Goal: Information Seeking & Learning: Learn about a topic

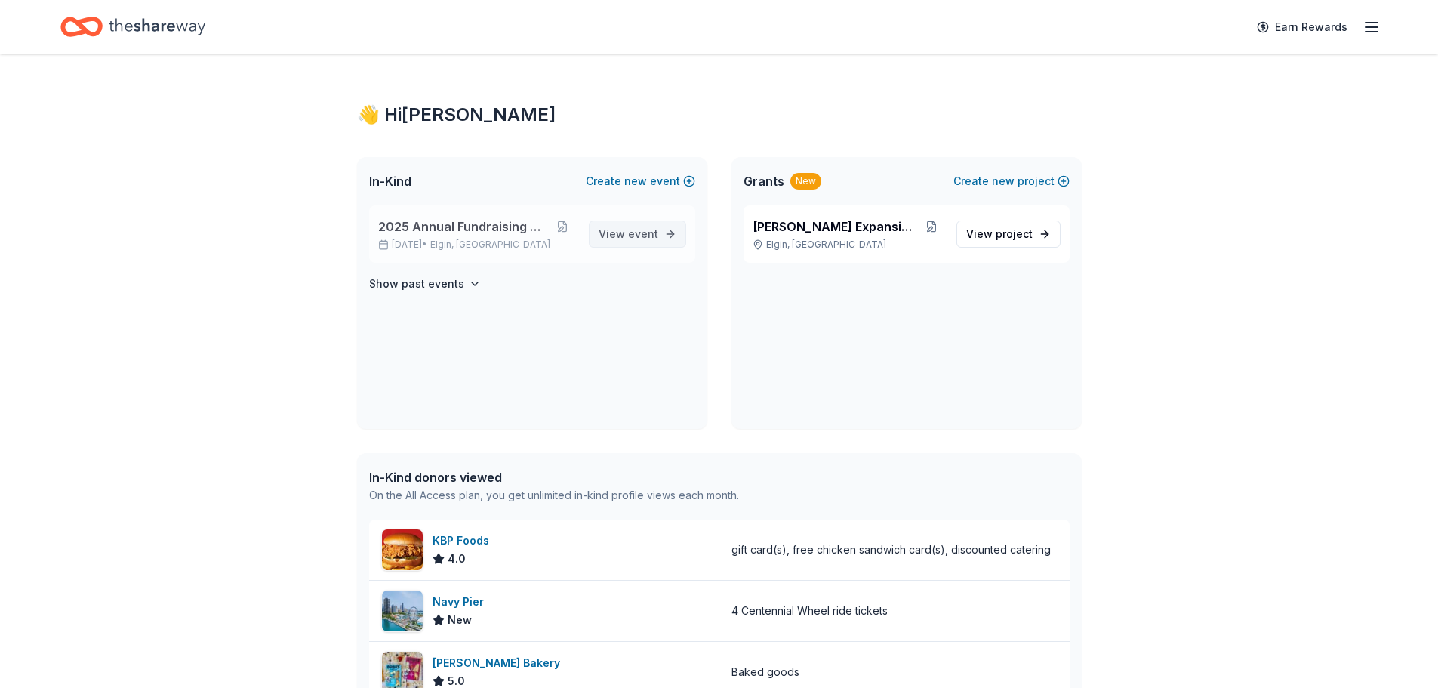
click at [660, 229] on link "View event" at bounding box center [637, 233] width 97 height 27
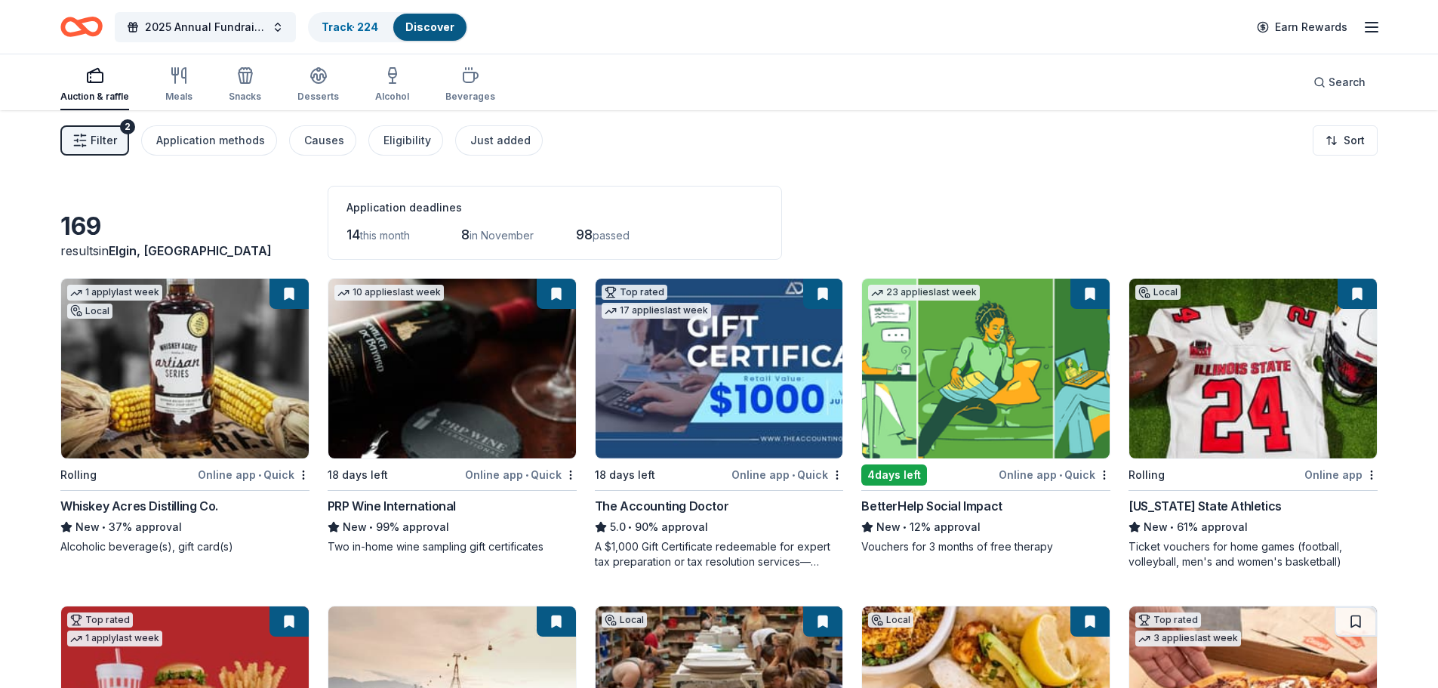
click at [1370, 20] on icon "button" at bounding box center [1371, 27] width 18 height 18
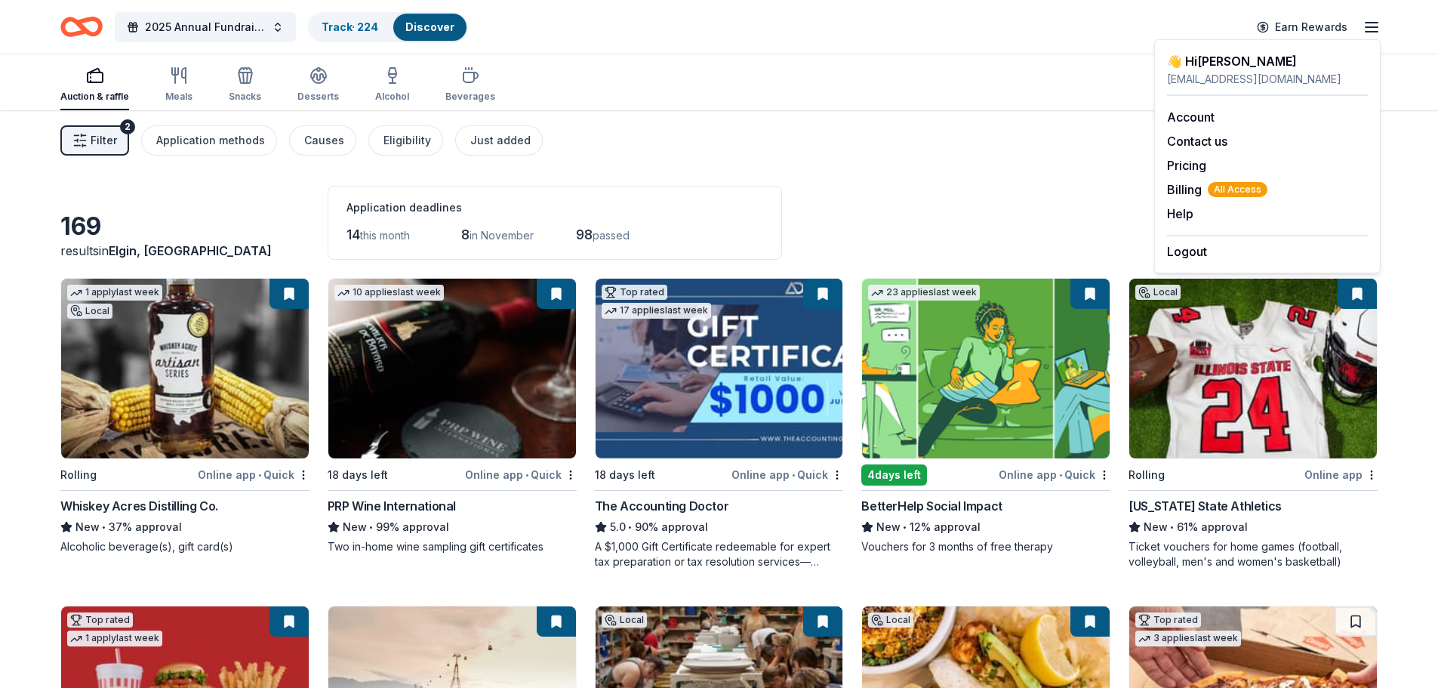
click at [70, 21] on icon "Home" at bounding box center [74, 26] width 23 height 15
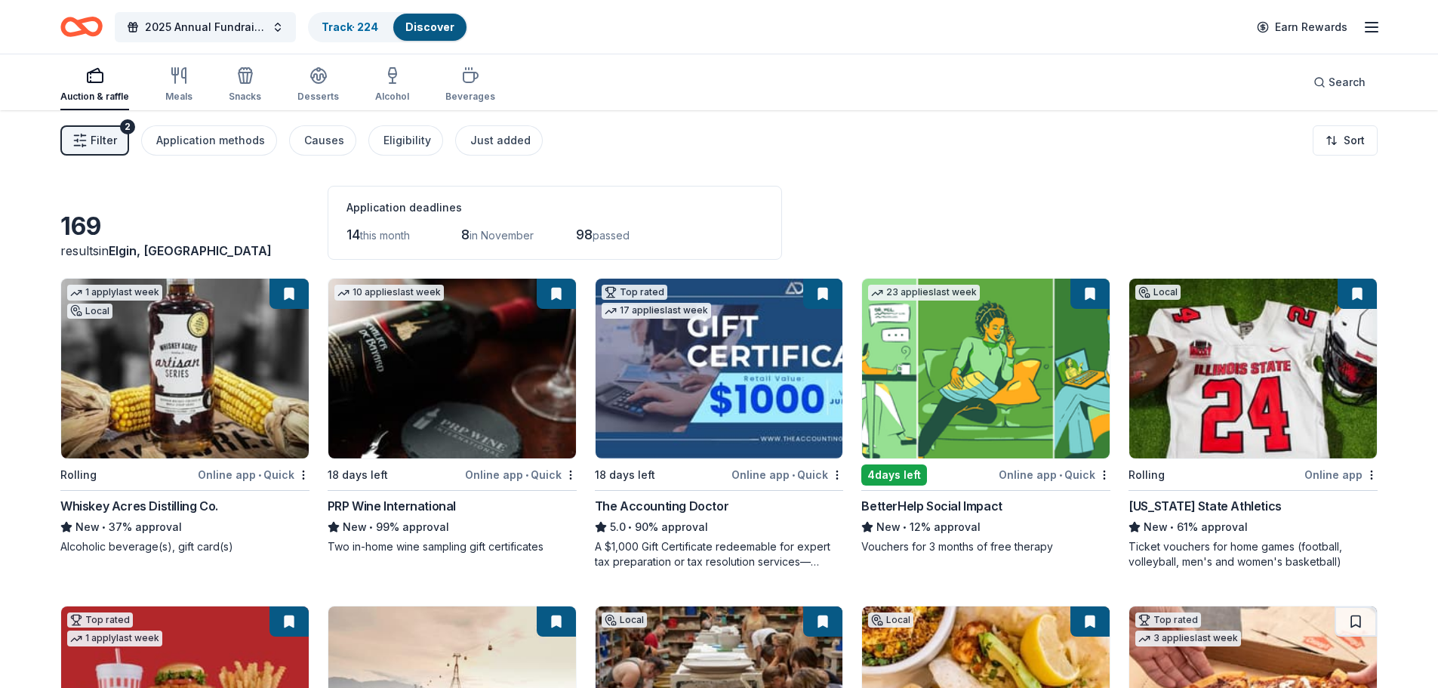
click at [1368, 27] on line "button" at bounding box center [1371, 27] width 12 height 0
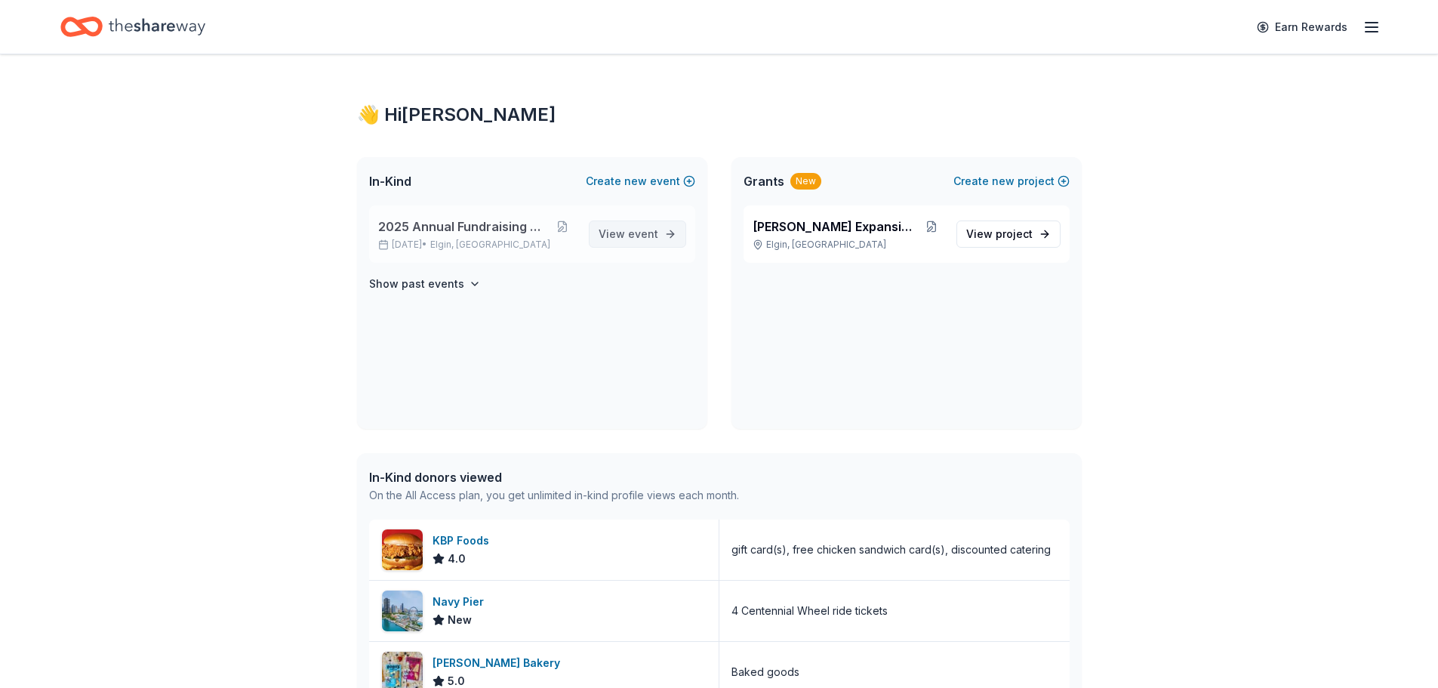
click at [643, 231] on span "event" at bounding box center [643, 233] width 30 height 13
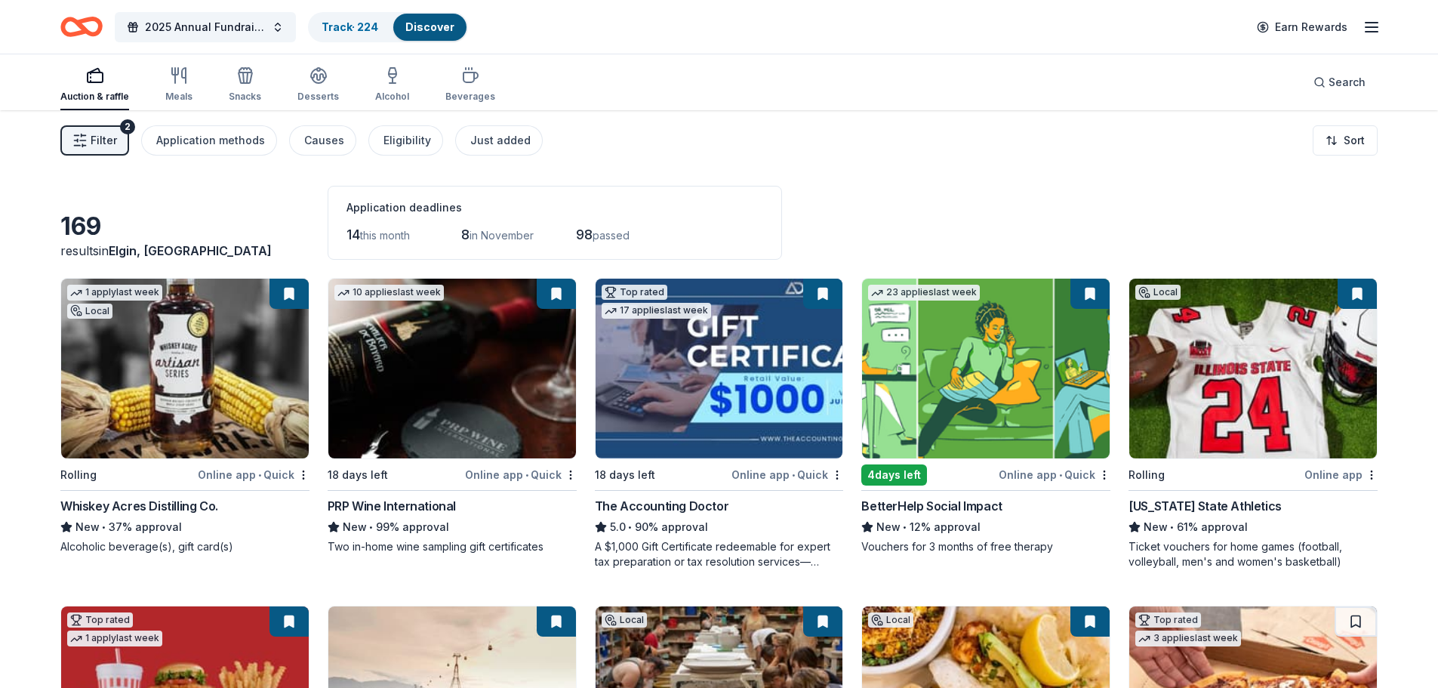
click at [1386, 36] on div "2025 Annual Fundraising Gala Track · 224 Discover Earn Rewards" at bounding box center [719, 27] width 1438 height 54
click at [1372, 32] on line "button" at bounding box center [1371, 32] width 12 height 0
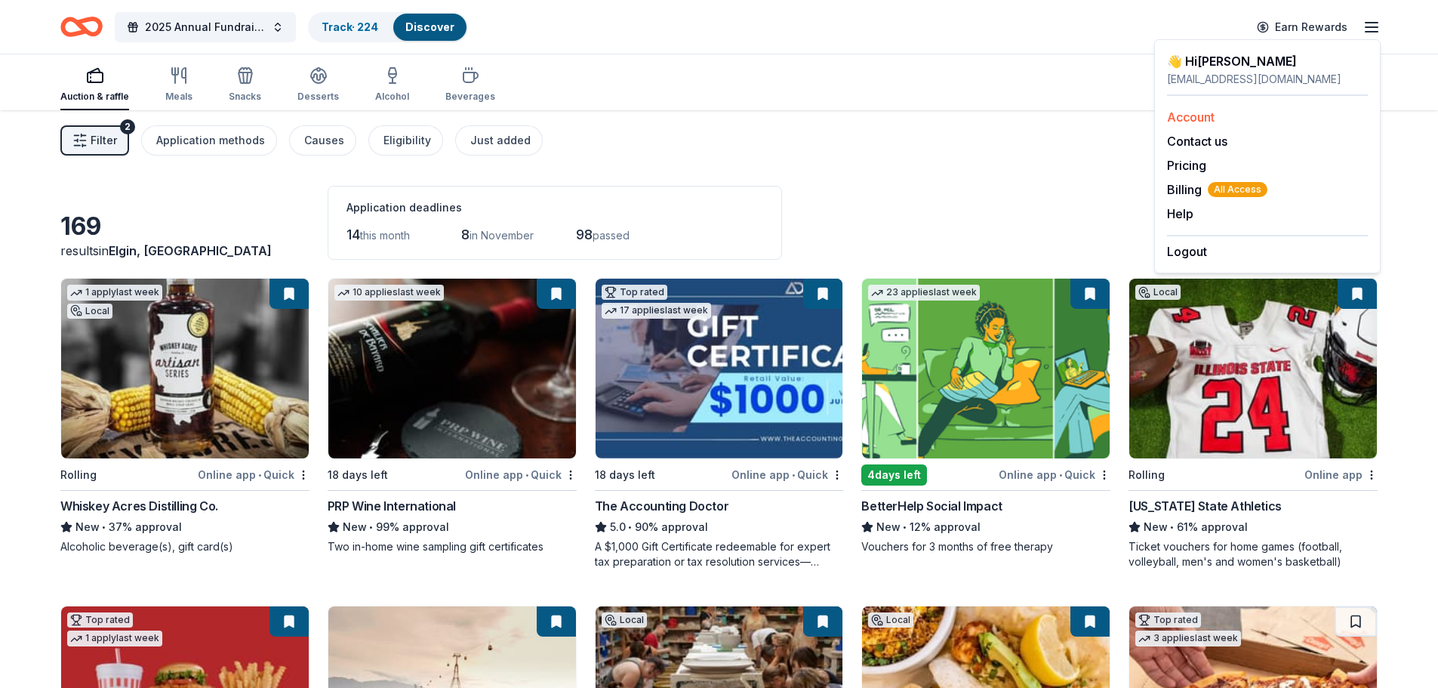
click at [1196, 116] on link "Account" at bounding box center [1191, 116] width 48 height 15
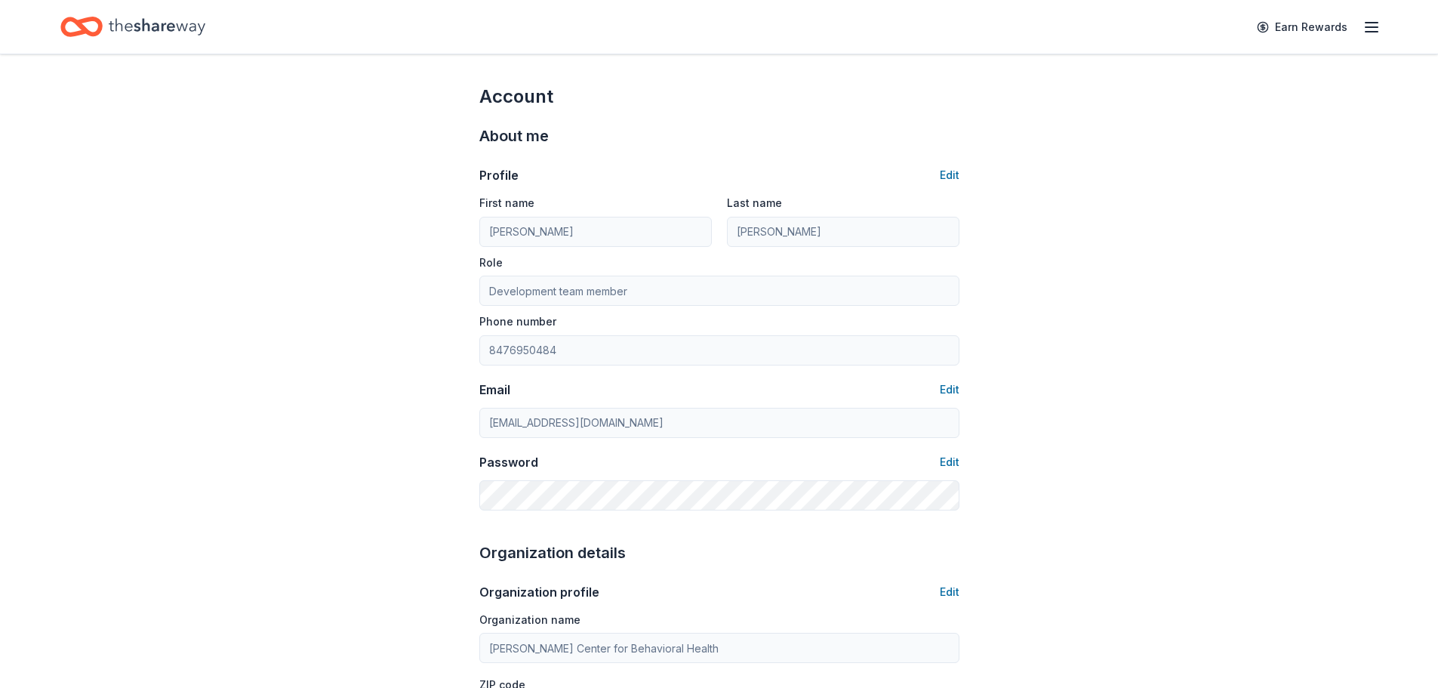
click at [162, 20] on icon "Home" at bounding box center [157, 26] width 97 height 31
click at [82, 23] on icon "Home" at bounding box center [81, 26] width 42 height 35
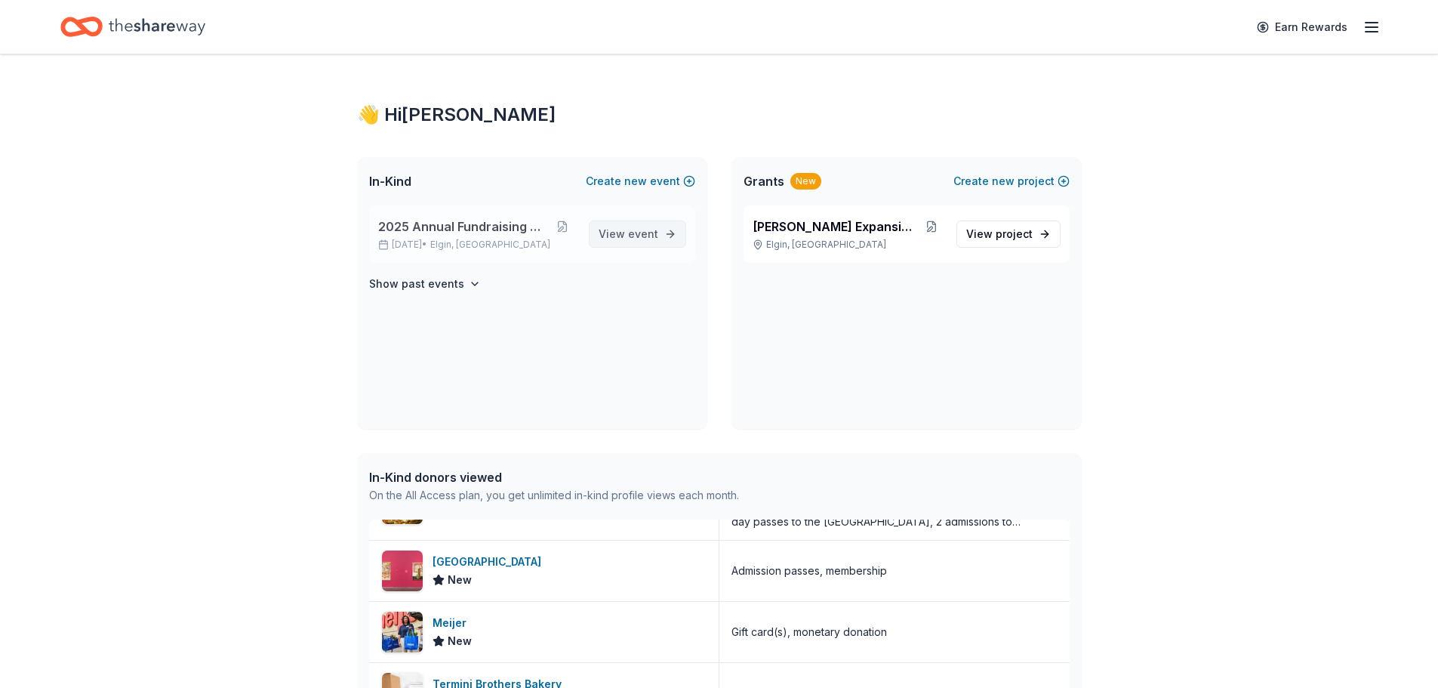
click at [681, 235] on link "View event" at bounding box center [637, 233] width 97 height 27
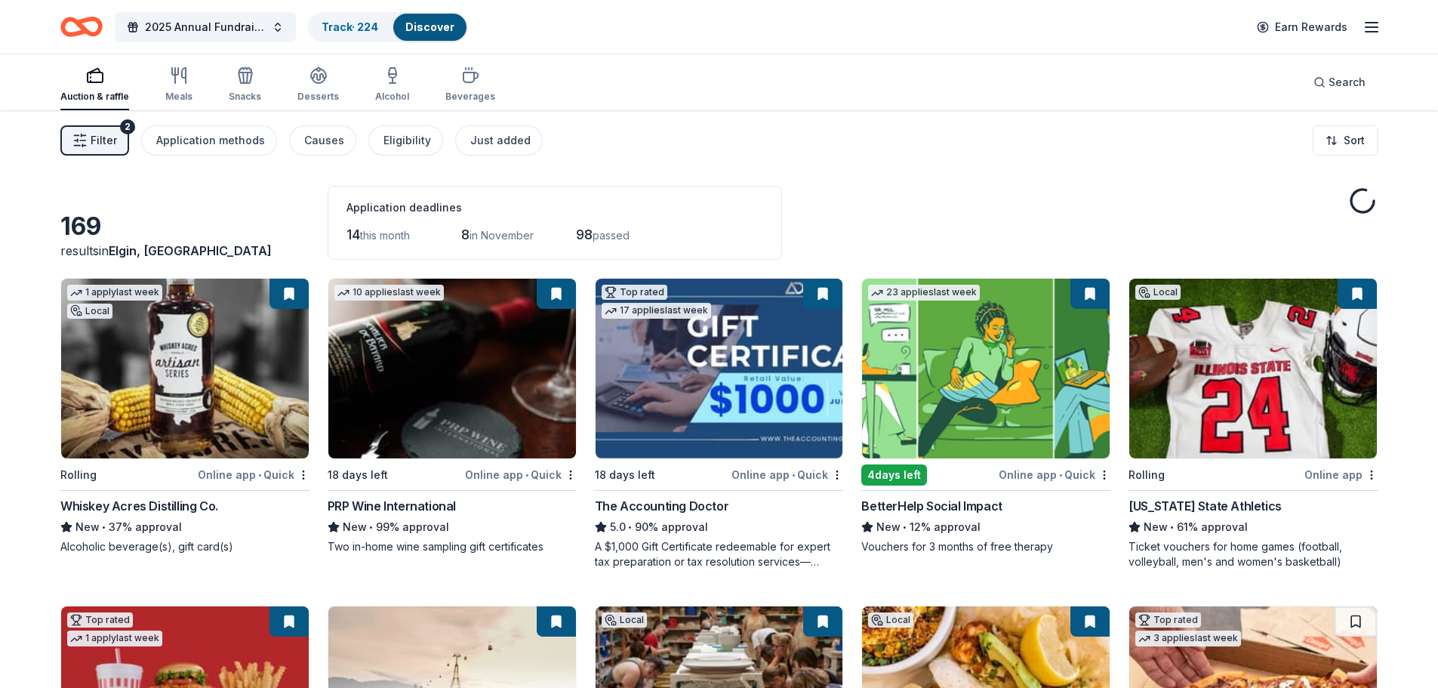
click at [102, 136] on span "Filter" at bounding box center [104, 140] width 26 height 18
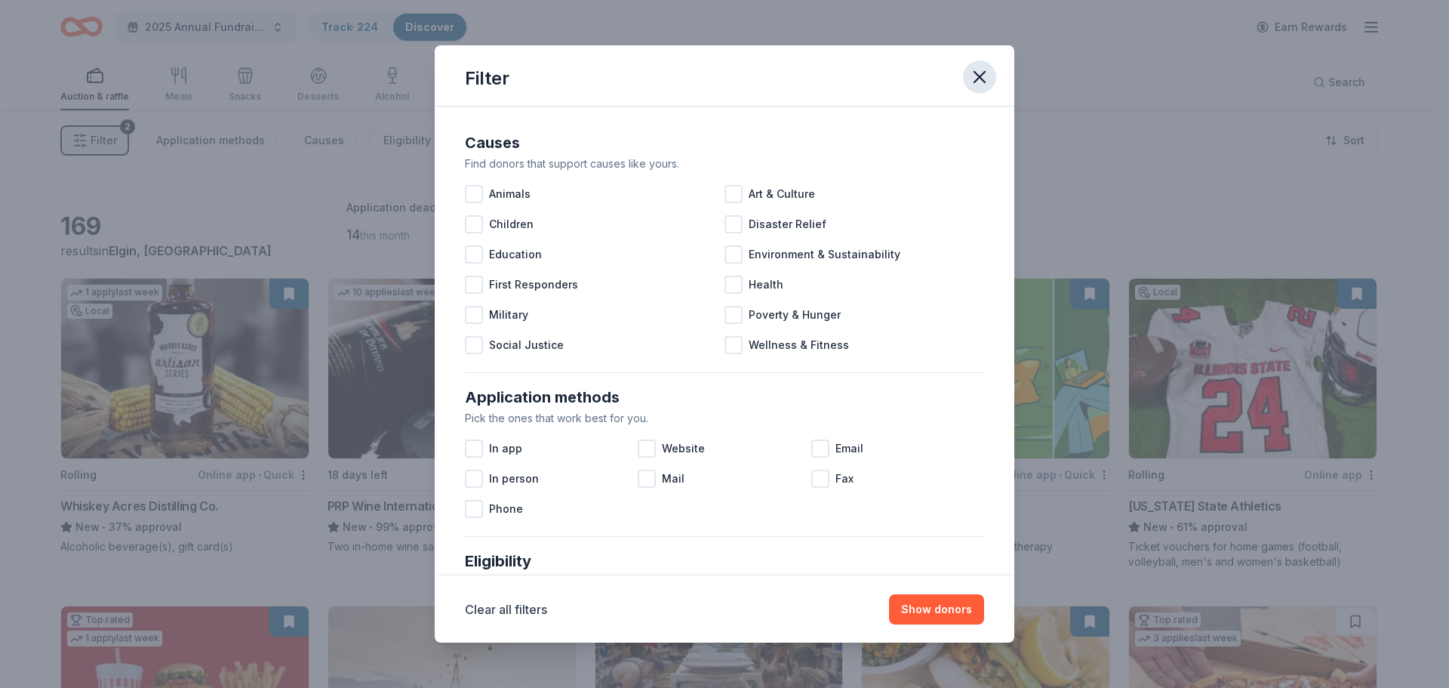
click at [980, 72] on icon "button" at bounding box center [979, 76] width 21 height 21
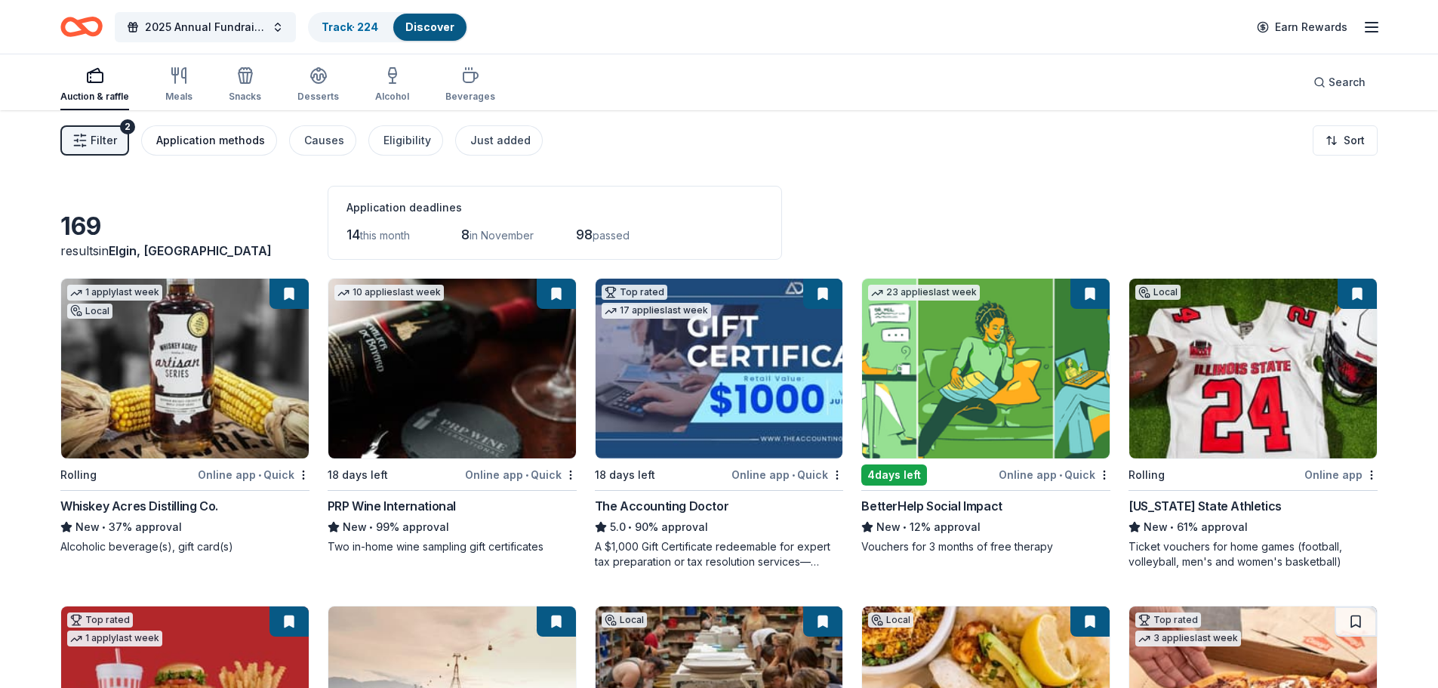
click at [226, 148] on div "Application methods" at bounding box center [210, 140] width 109 height 18
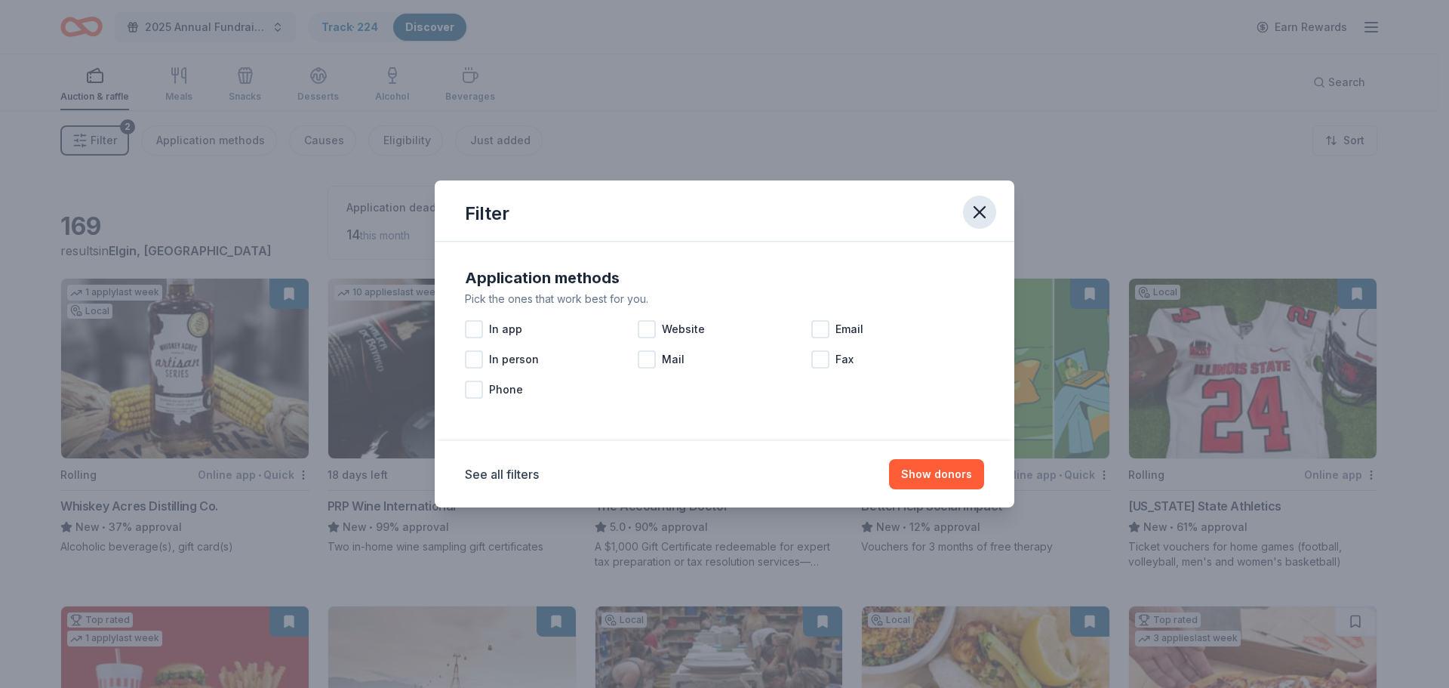
click at [987, 217] on icon "button" at bounding box center [979, 211] width 21 height 21
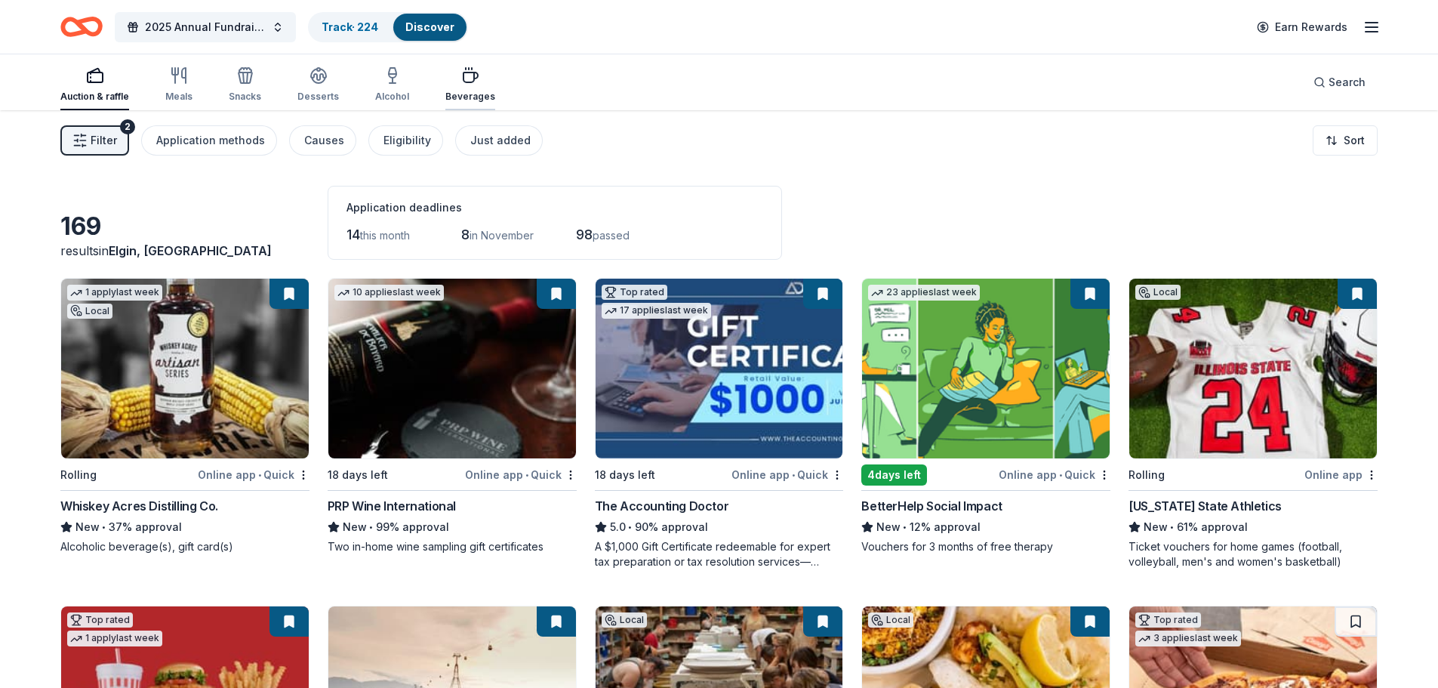
click at [461, 88] on div "Beverages" at bounding box center [470, 84] width 50 height 36
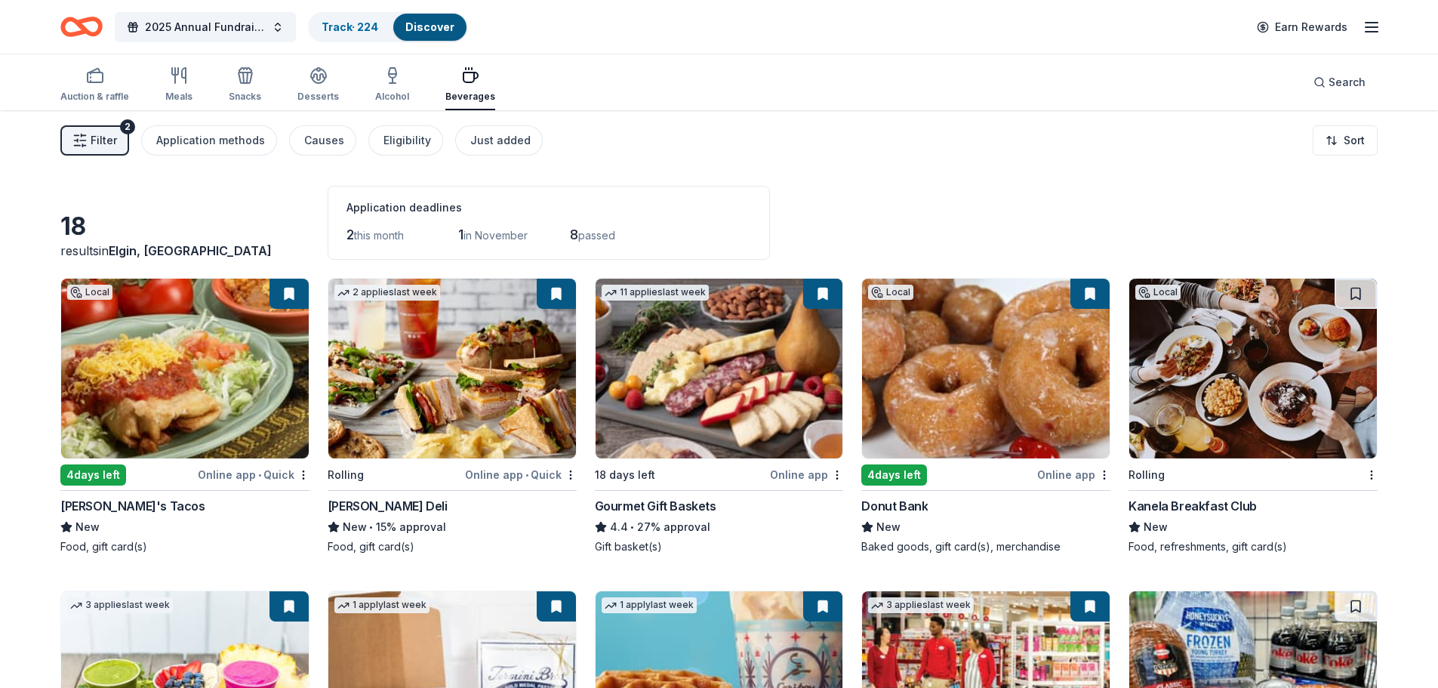
click at [486, 432] on img at bounding box center [452, 368] width 248 height 180
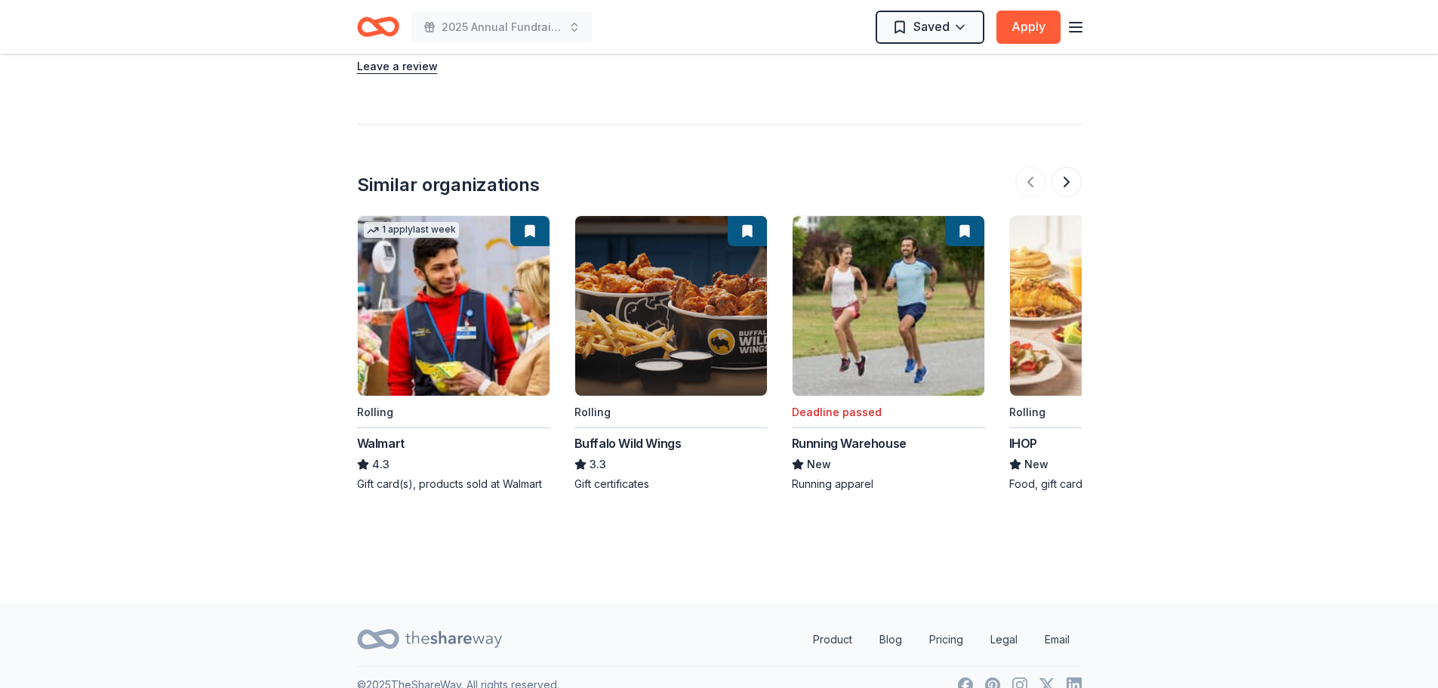
scroll to position [1509, 0]
